Goal: Book appointment/travel/reservation

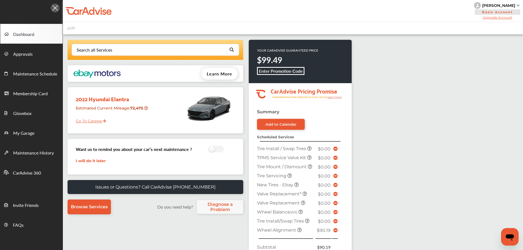
click at [87, 120] on link "Go To Garage" at bounding box center [89, 120] width 34 height 10
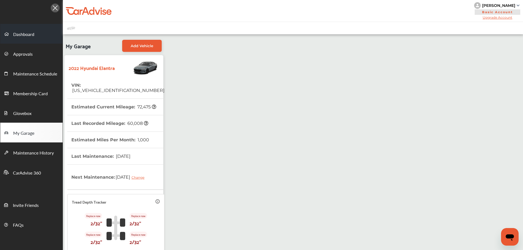
click at [35, 39] on link "Dashboard" at bounding box center [31, 34] width 62 height 20
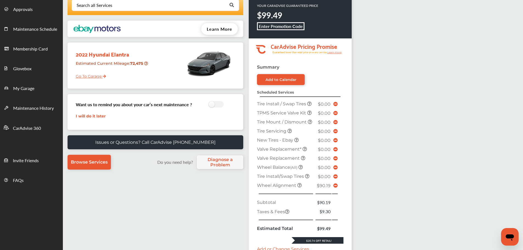
scroll to position [179, 0]
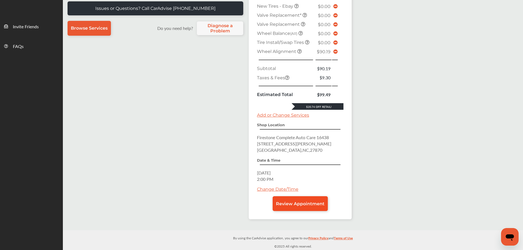
click at [304, 202] on span "Review Appointment" at bounding box center [300, 203] width 49 height 5
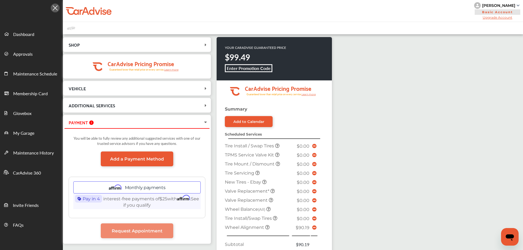
click at [314, 226] on icon at bounding box center [314, 228] width 4 height 4
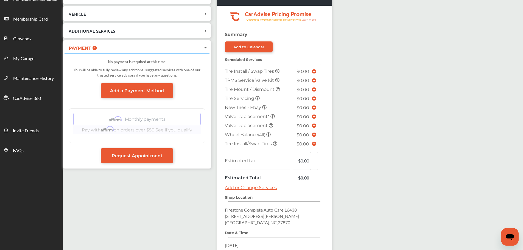
scroll to position [145, 0]
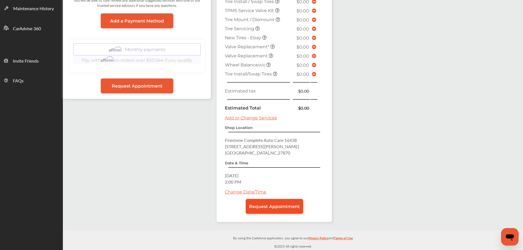
click at [270, 206] on span "Request Appointment" at bounding box center [274, 206] width 51 height 5
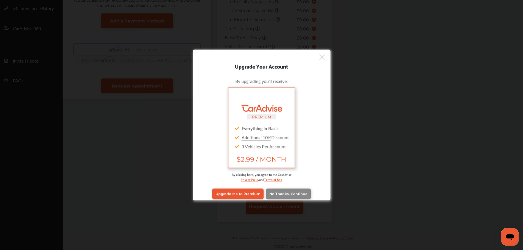
click at [283, 196] on link "No Thanks, Continue" at bounding box center [288, 194] width 45 height 10
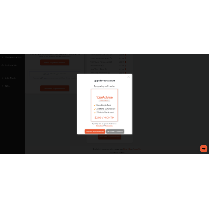
scroll to position [0, 0]
